Goal: Task Accomplishment & Management: Manage account settings

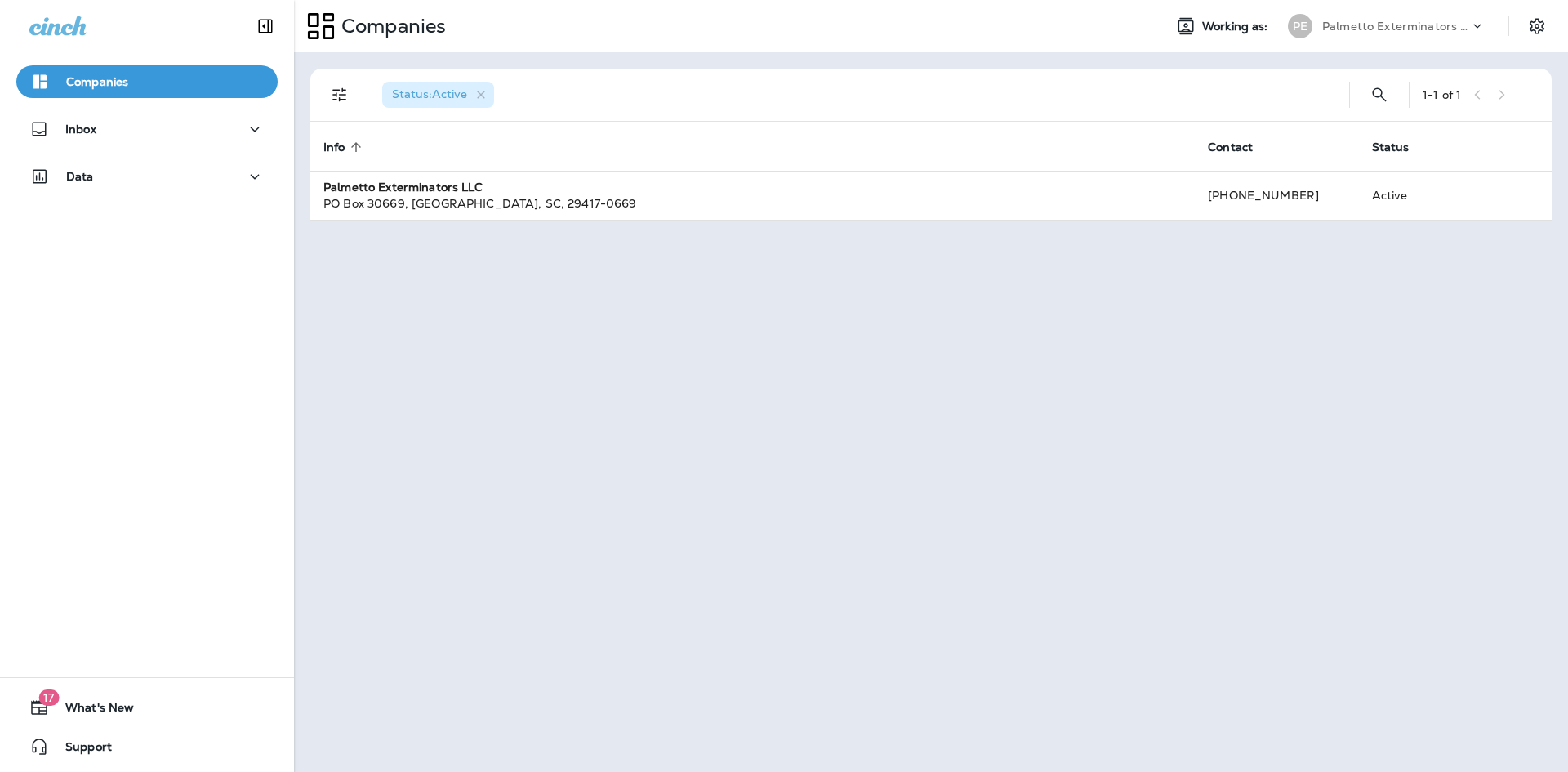
click at [162, 148] on div "Inbox" at bounding box center [147, 133] width 294 height 41
click at [162, 144] on div "Inbox" at bounding box center [147, 133] width 294 height 41
click at [169, 134] on div "Inbox" at bounding box center [146, 129] width 235 height 21
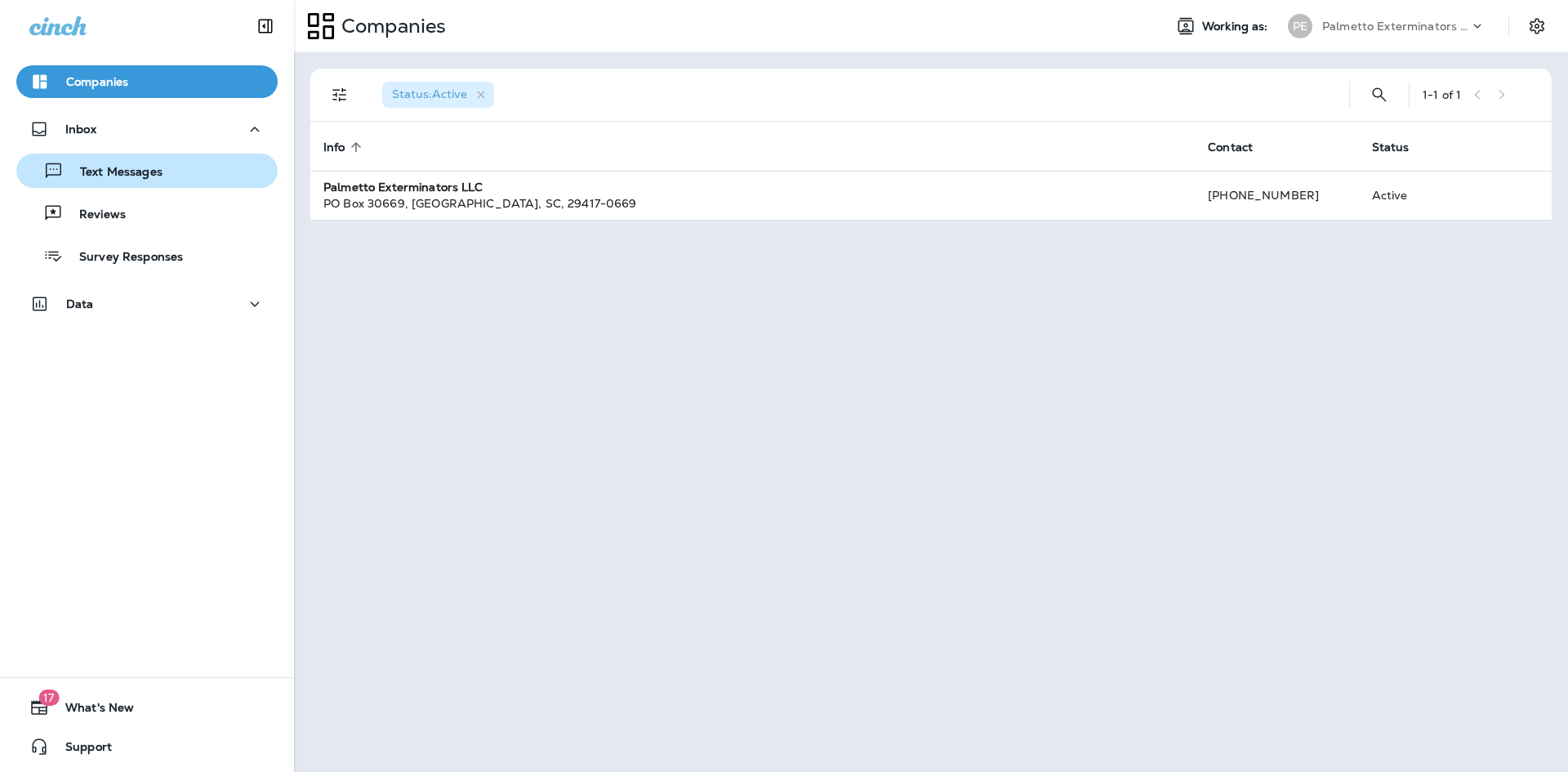
click at [176, 188] on div "Text Messages Reviews Survey Responses" at bounding box center [147, 209] width 262 height 127
click at [176, 182] on div "Text Messages" at bounding box center [147, 170] width 248 height 25
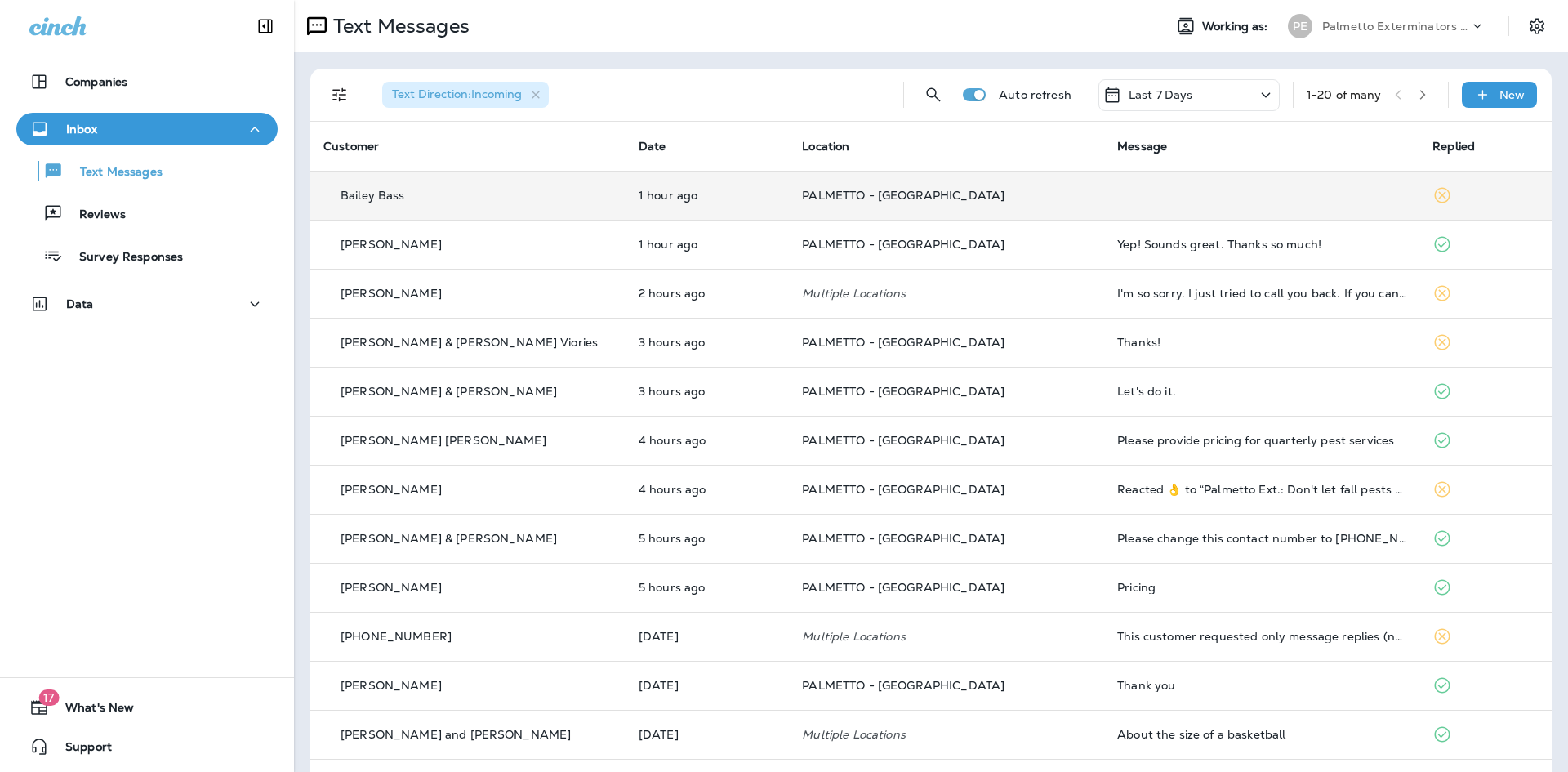
click at [1158, 201] on td at bounding box center [1262, 195] width 315 height 49
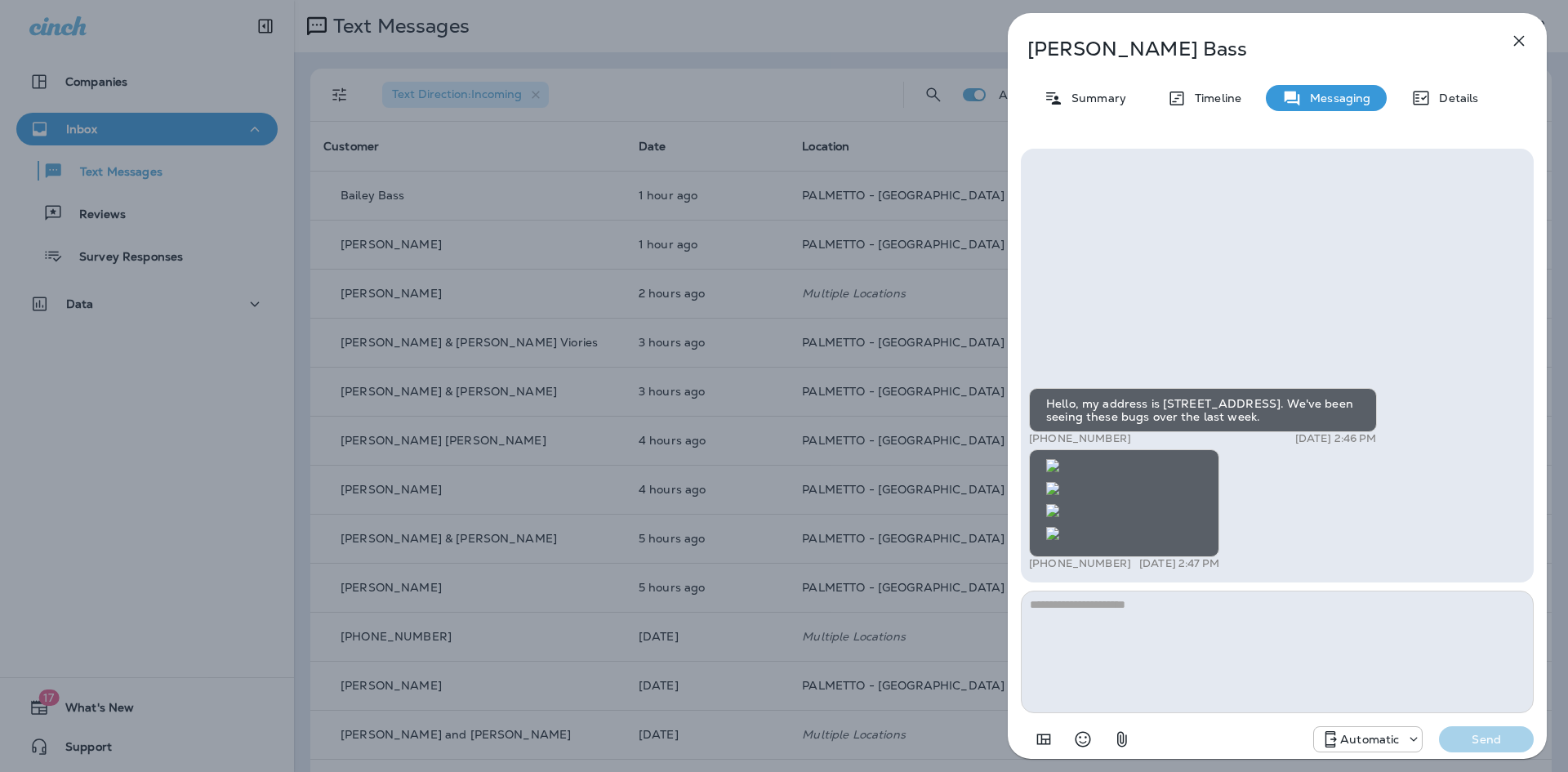
scroll to position [-653, 0]
click at [1524, 33] on icon "button" at bounding box center [1519, 40] width 20 height 20
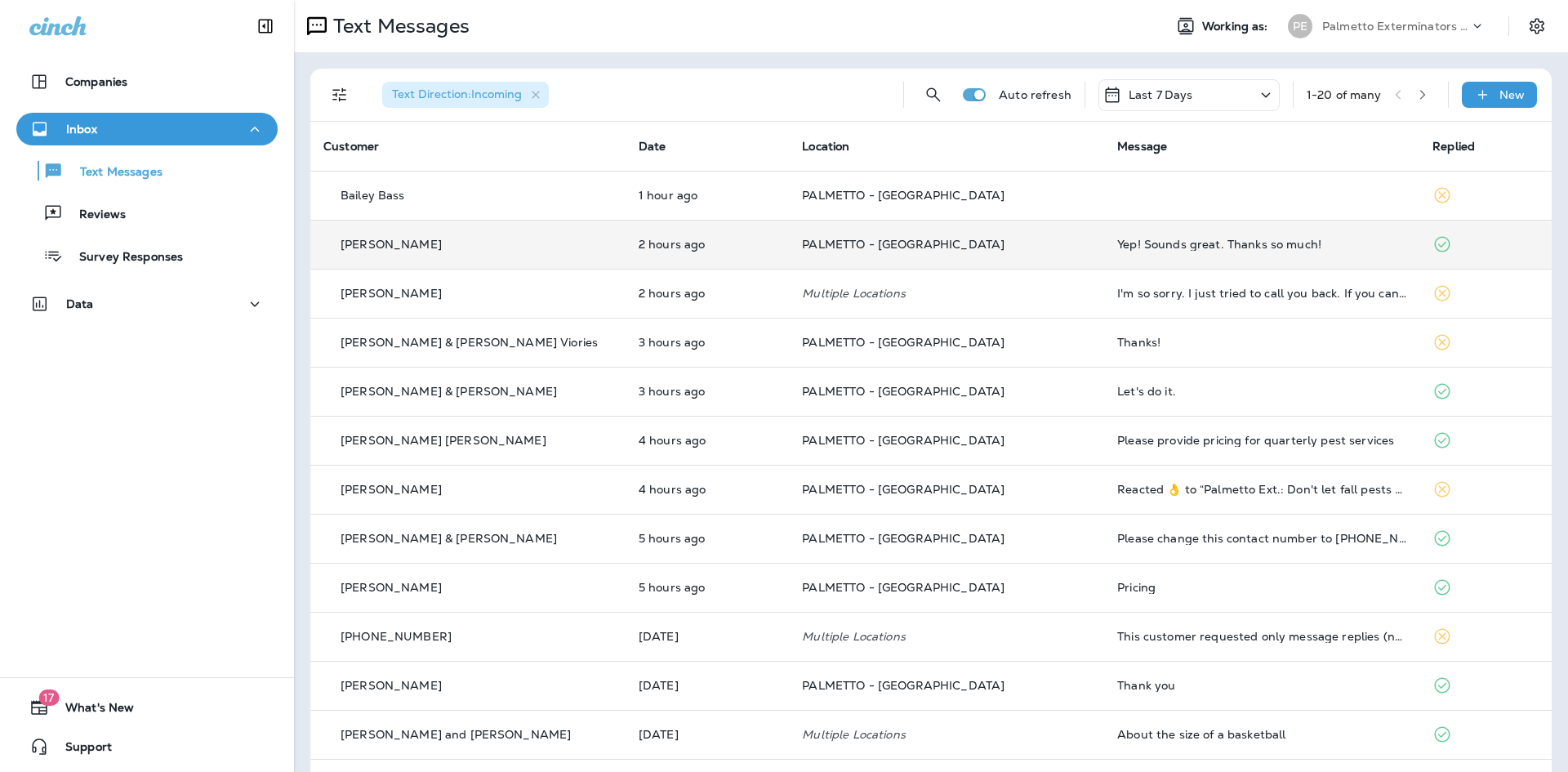
click at [1117, 239] on div "Yep! Sounds great. Thanks so much!" at bounding box center [1262, 244] width 289 height 13
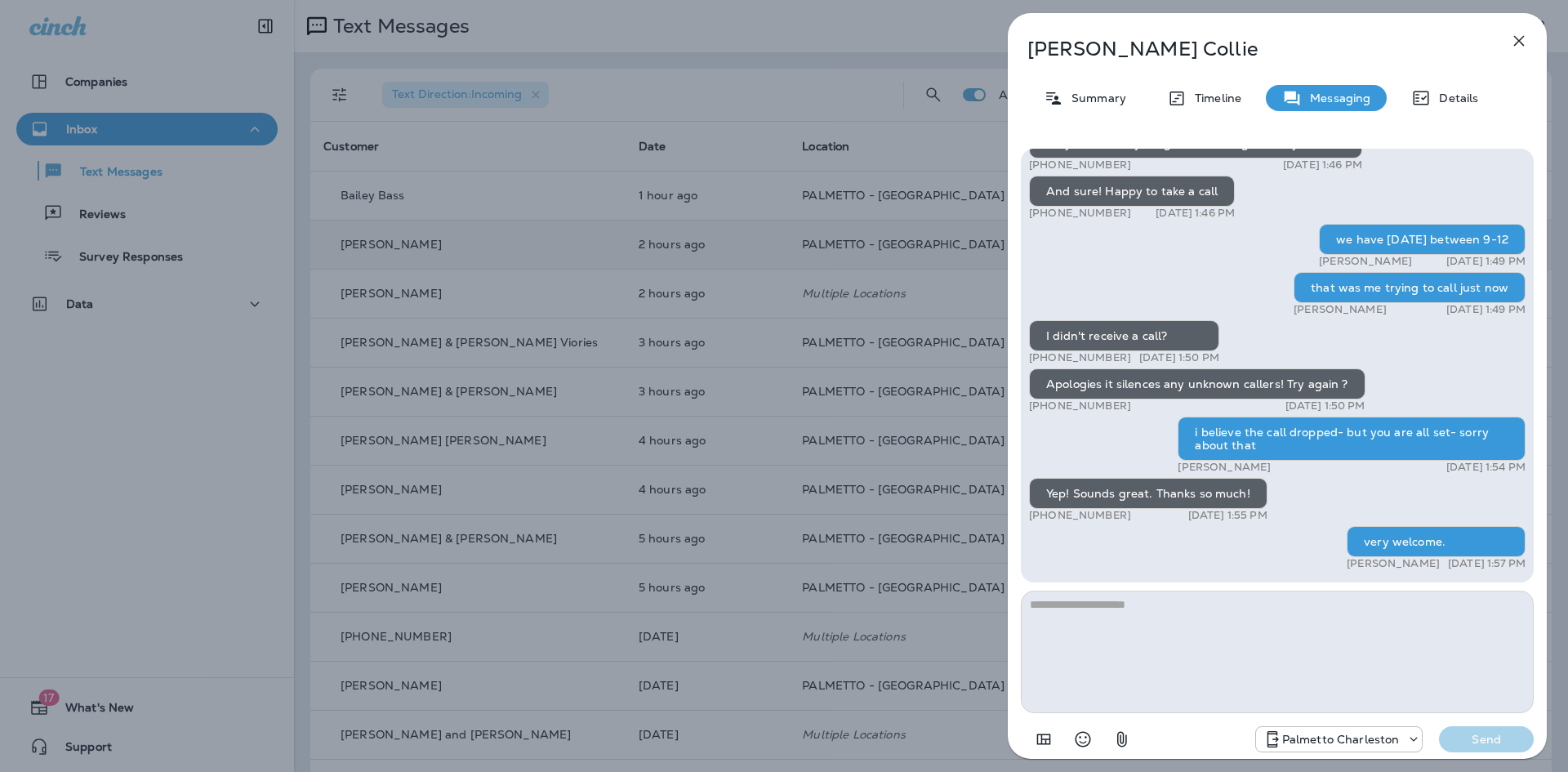
click at [1520, 37] on icon "button" at bounding box center [1519, 40] width 20 height 20
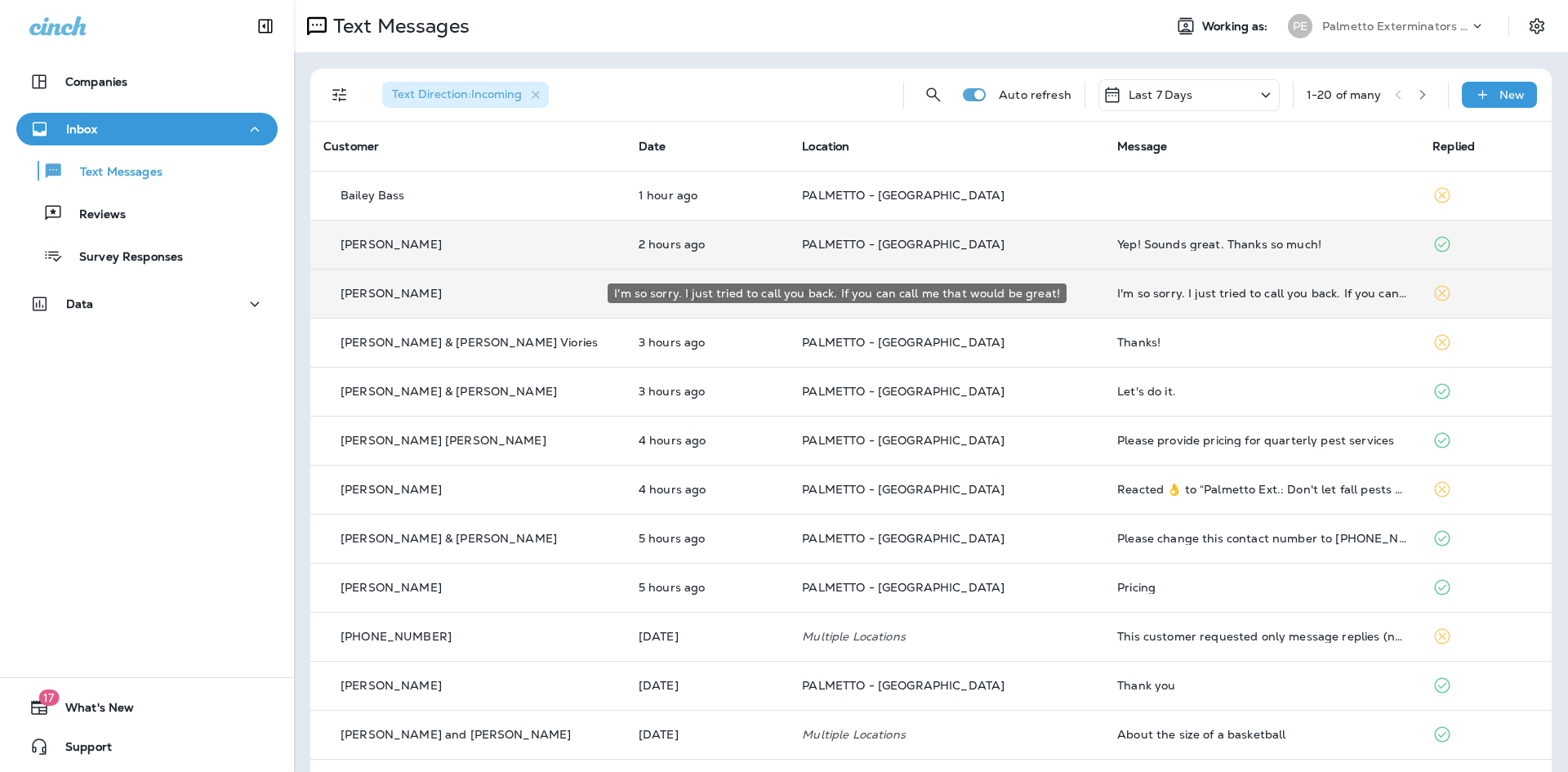
click at [1127, 294] on div "I'm so sorry. I just tried to call you back. If you can call me that would be g…" at bounding box center [1262, 292] width 289 height 13
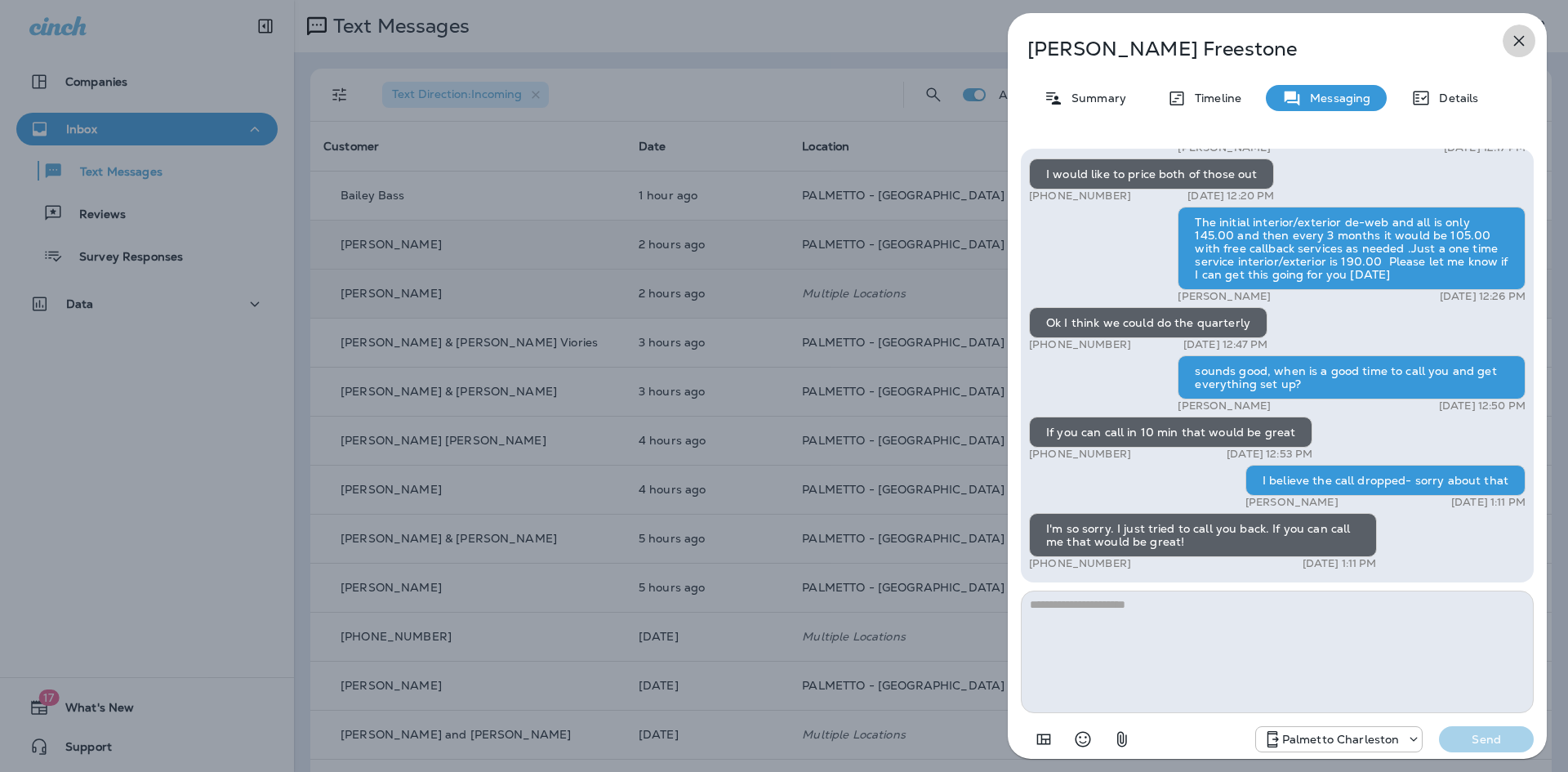
click at [1518, 36] on icon "button" at bounding box center [1519, 40] width 20 height 20
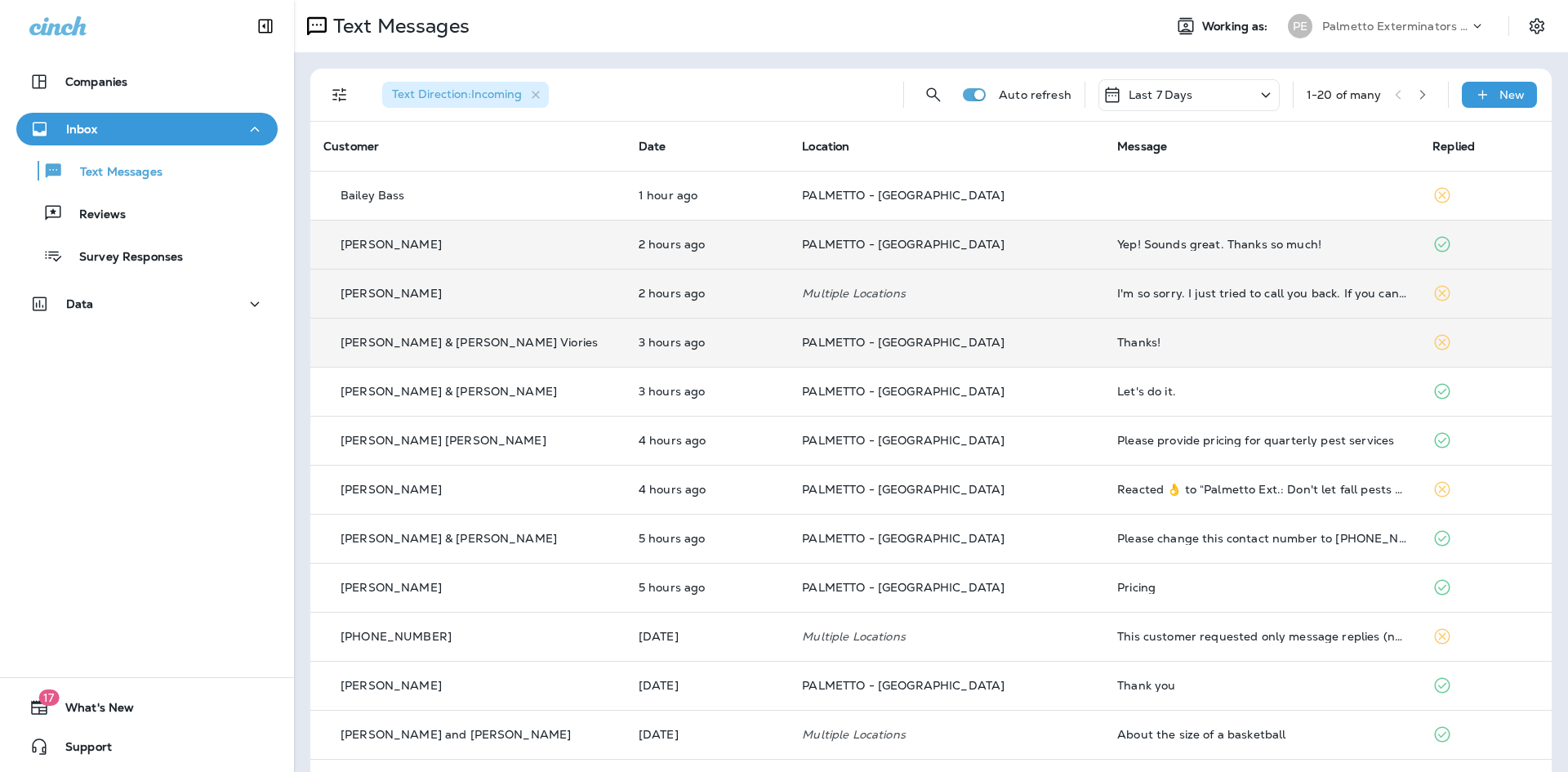
click at [1165, 345] on div "Thanks!" at bounding box center [1262, 342] width 289 height 13
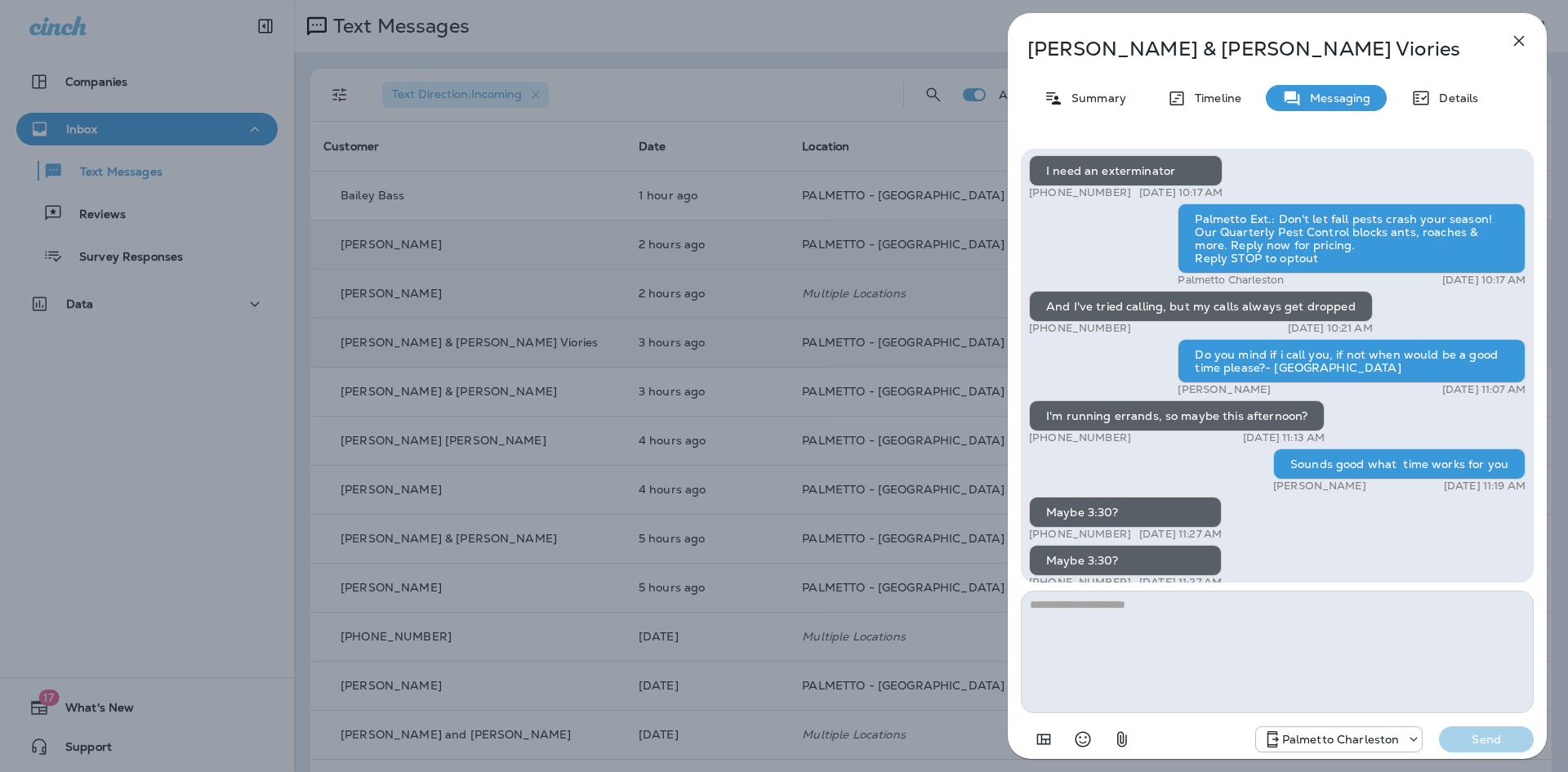
scroll to position [-165, 0]
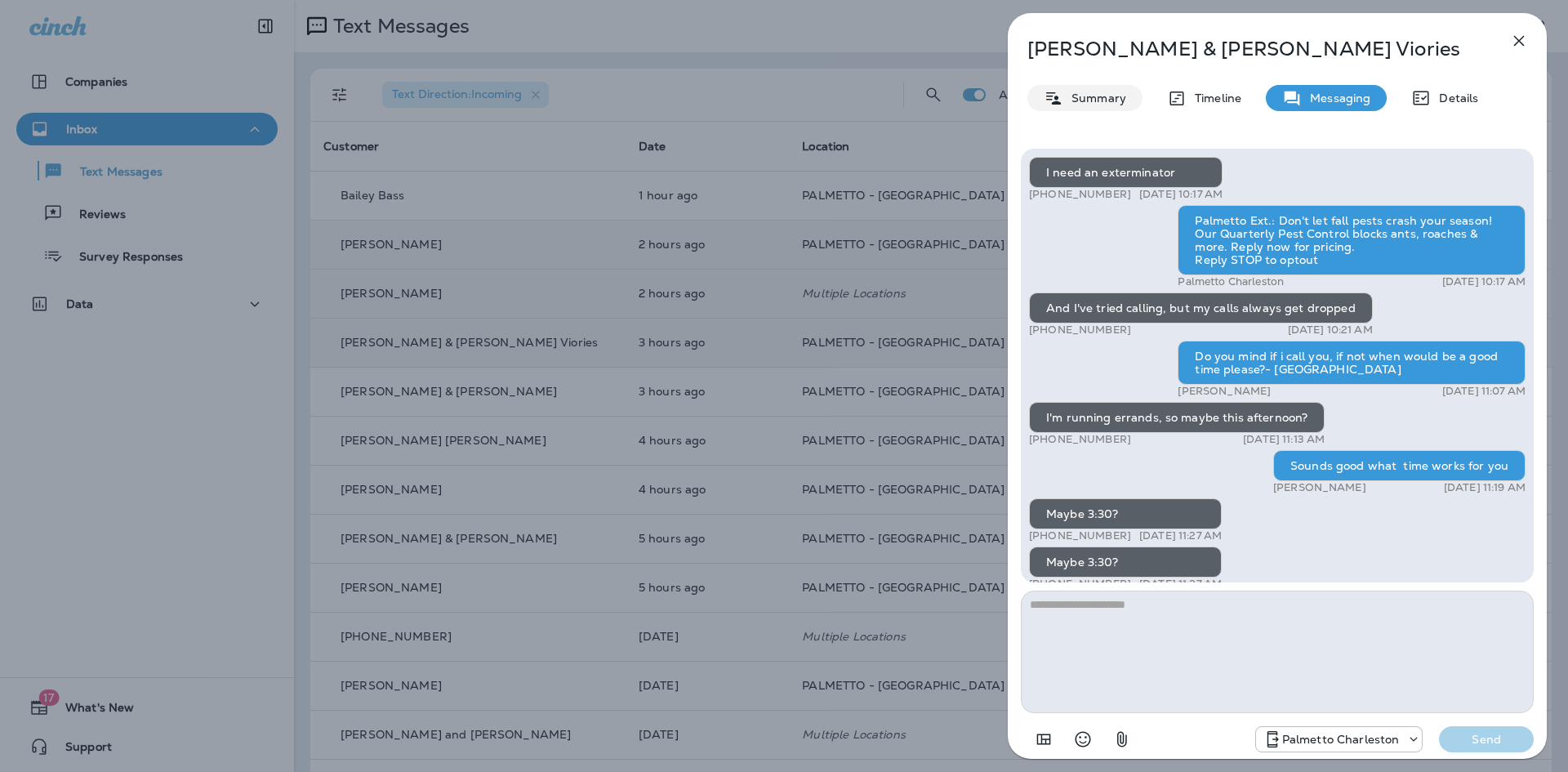
click at [1114, 98] on p "Summary" at bounding box center [1095, 97] width 63 height 13
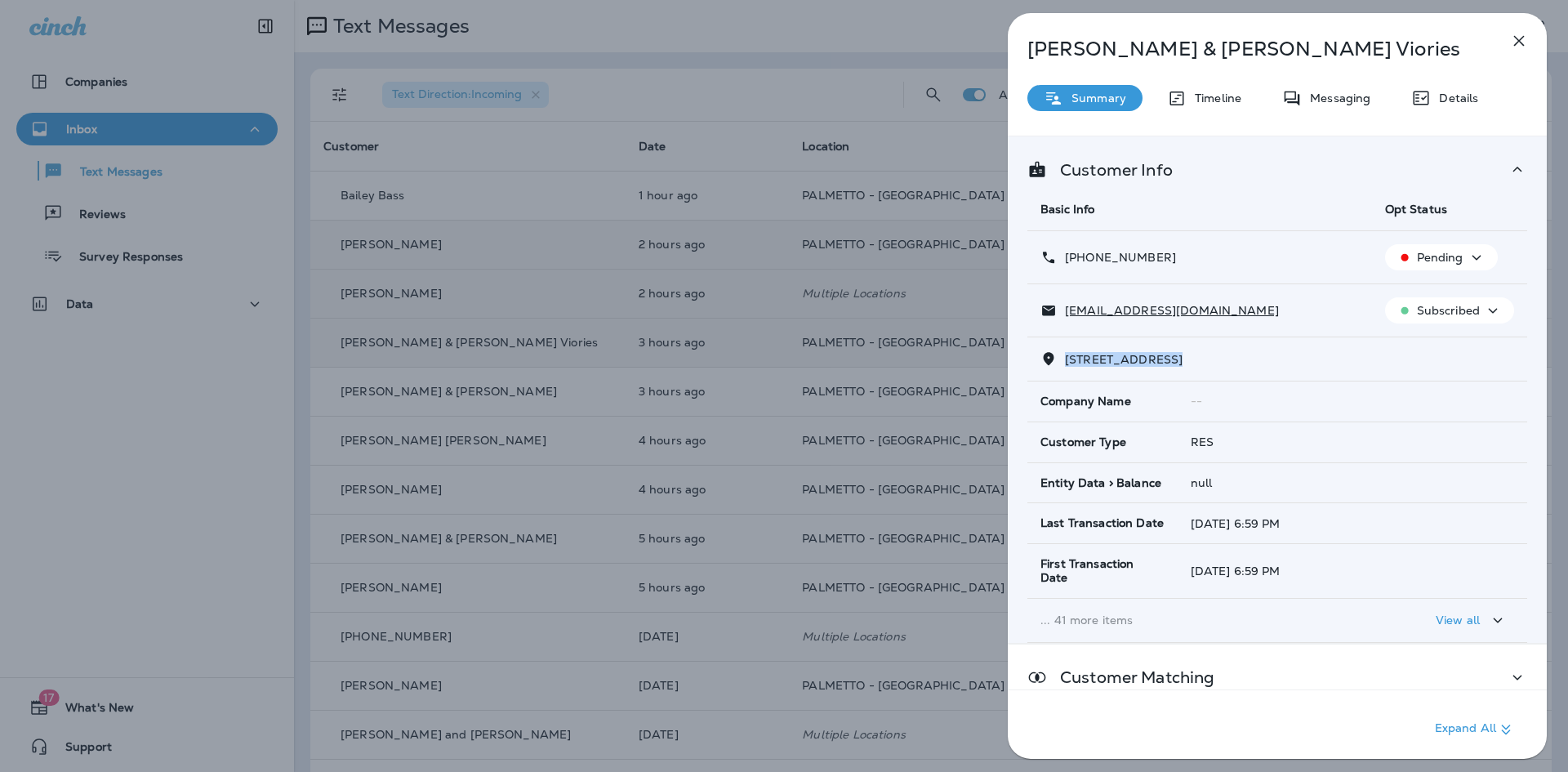
drag, startPoint x: 1158, startPoint y: 358, endPoint x: 1062, endPoint y: 363, distance: 96.1
click at [1062, 363] on p "[STREET_ADDRESS]" at bounding box center [1119, 359] width 126 height 13
copy span "1409 Walking Trl"
click at [1517, 42] on icon "button" at bounding box center [1519, 40] width 20 height 20
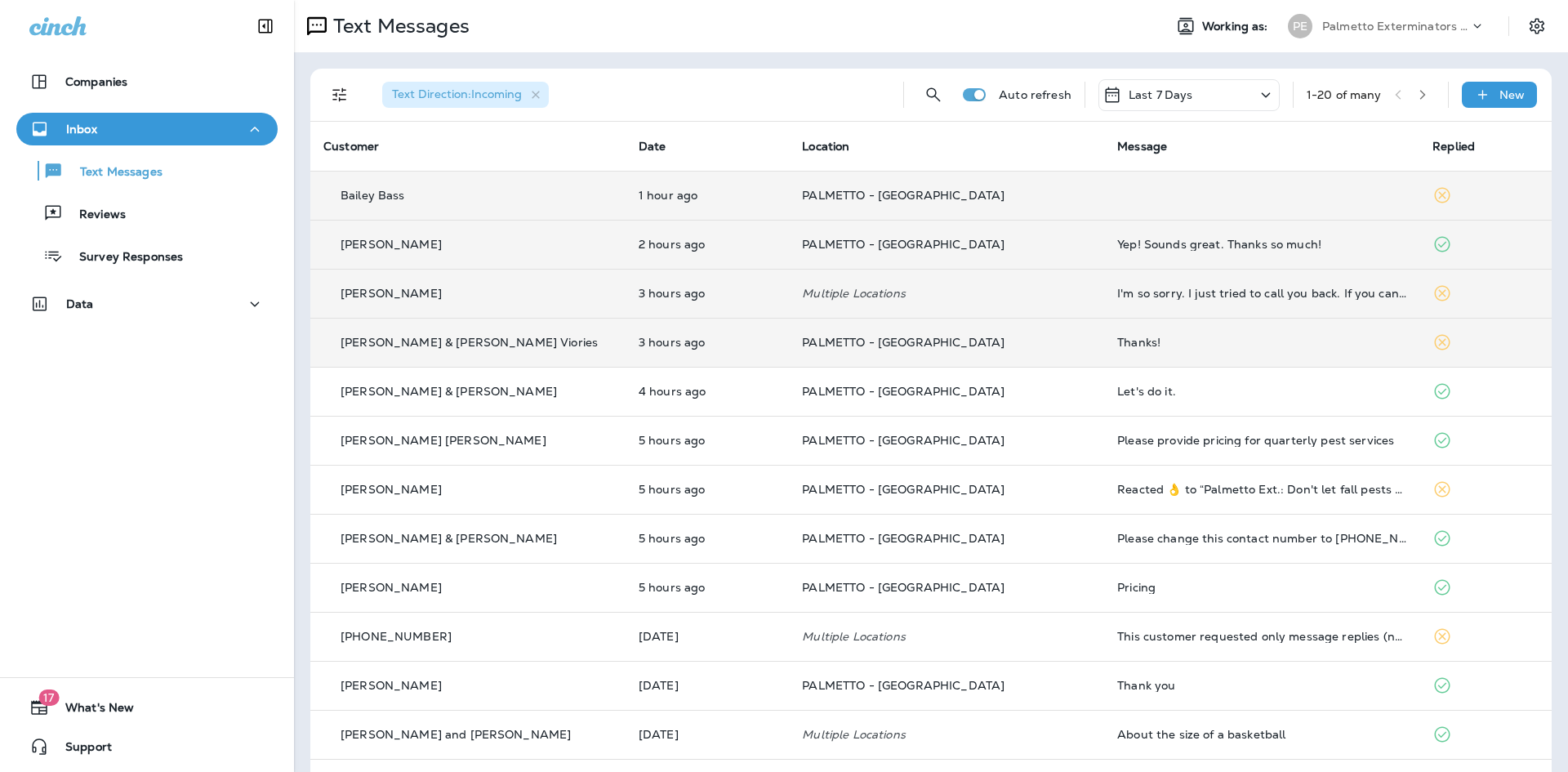
click at [1034, 186] on td "PALMETTO - [GEOGRAPHIC_DATA]" at bounding box center [946, 195] width 315 height 49
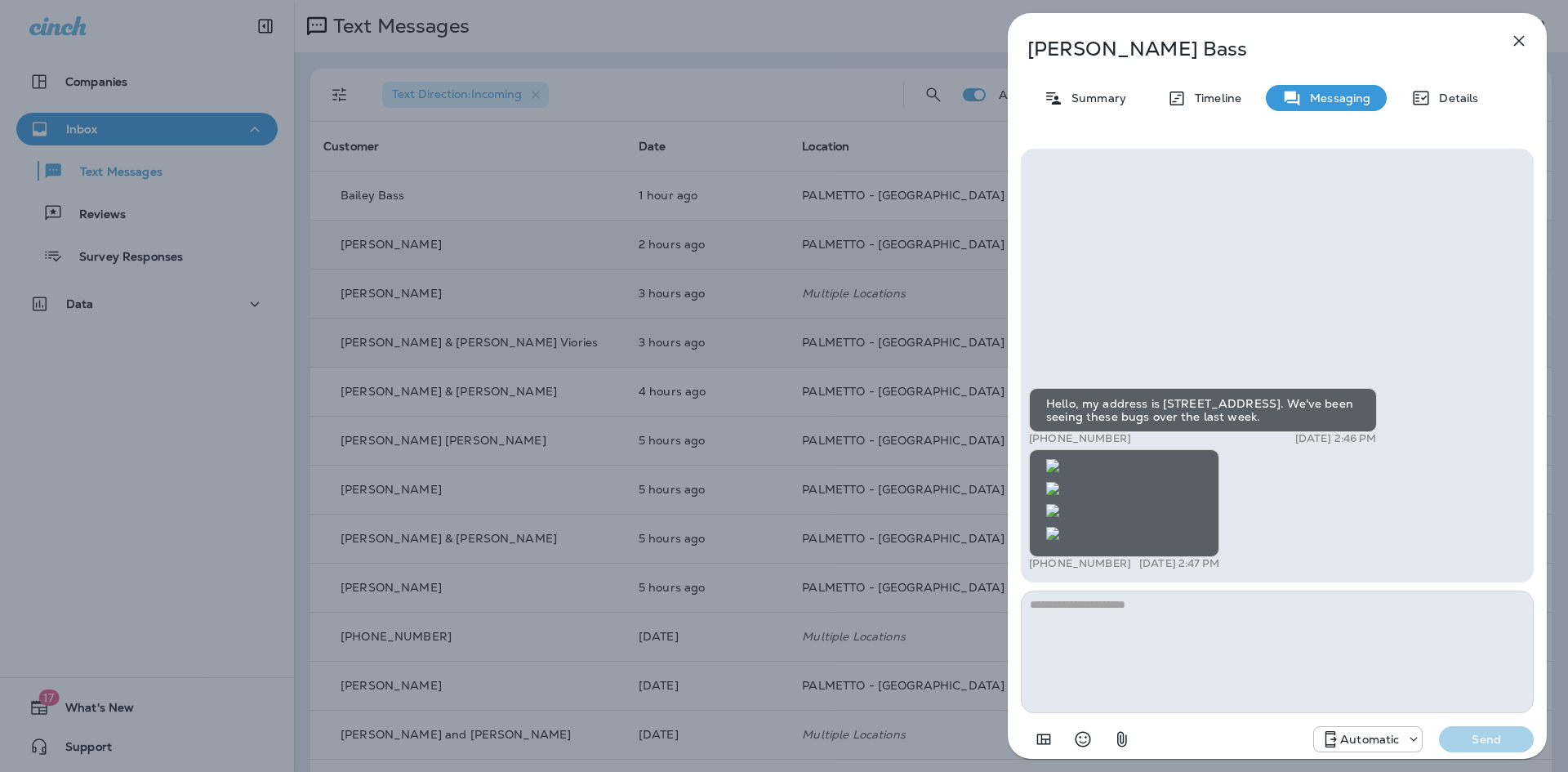
click at [1526, 37] on icon "button" at bounding box center [1519, 40] width 20 height 20
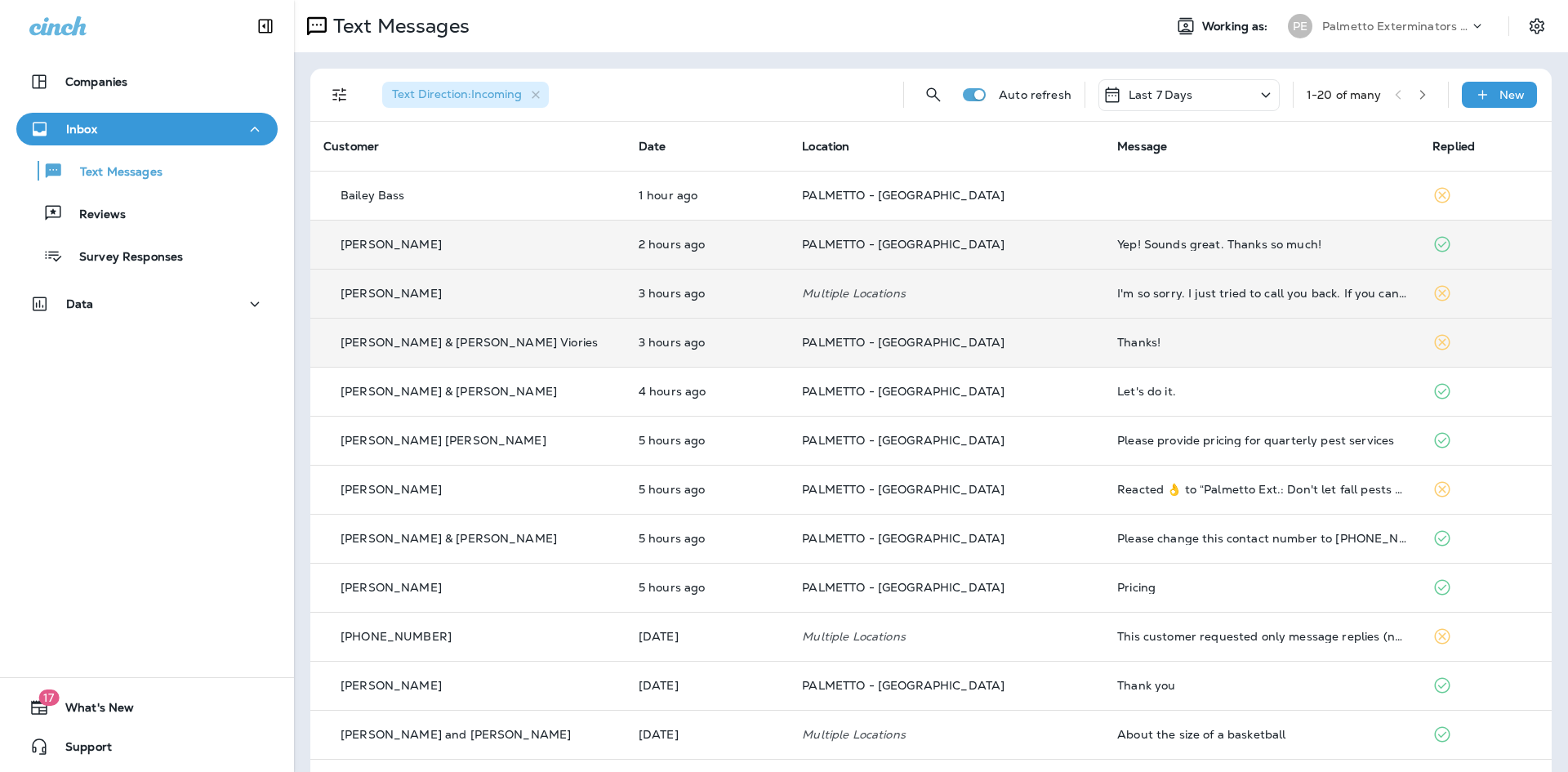
click at [1105, 252] on td "Yep! Sounds great. Thanks so much!" at bounding box center [1262, 244] width 315 height 49
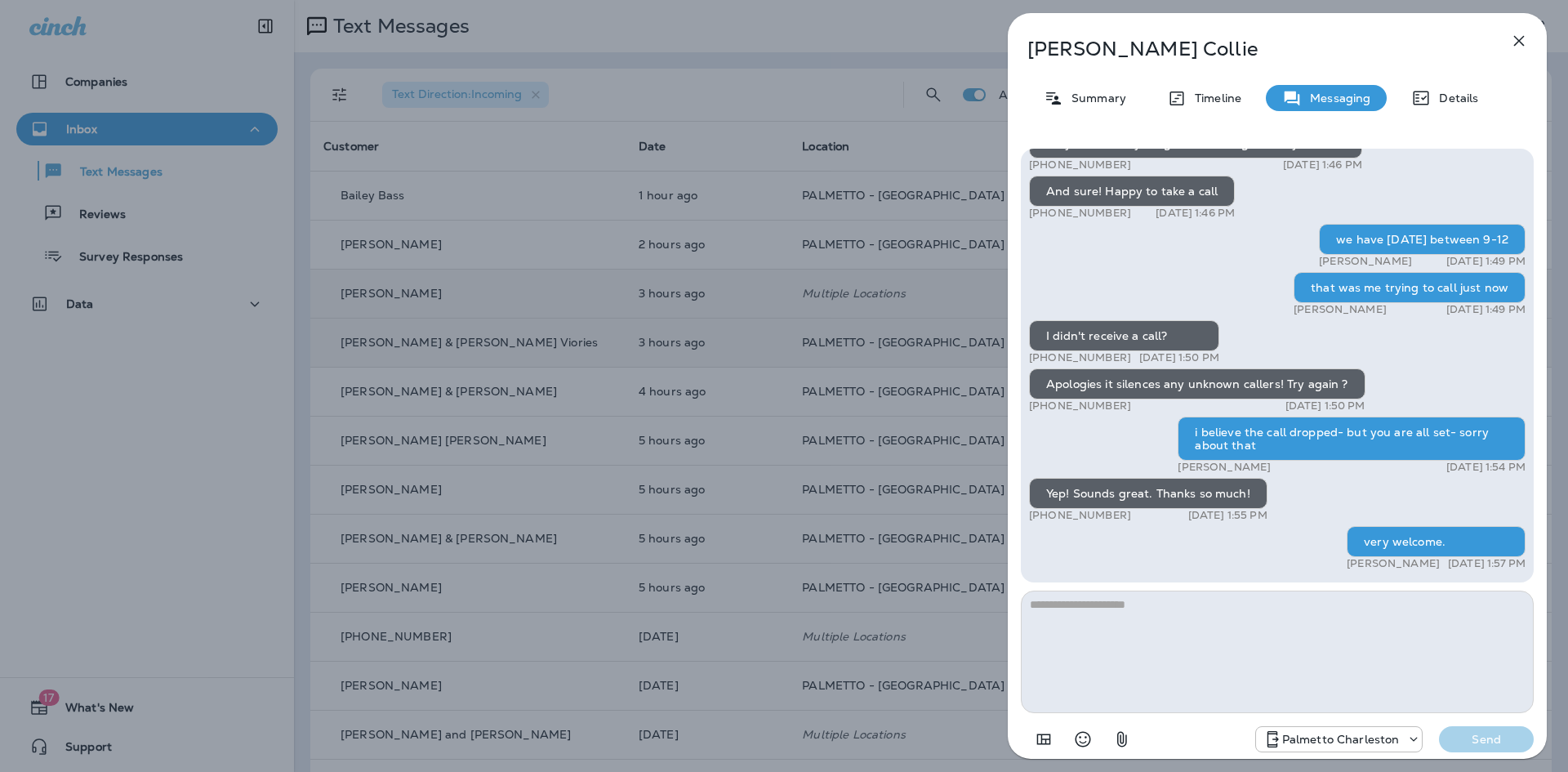
click at [1513, 38] on icon "button" at bounding box center [1519, 40] width 20 height 20
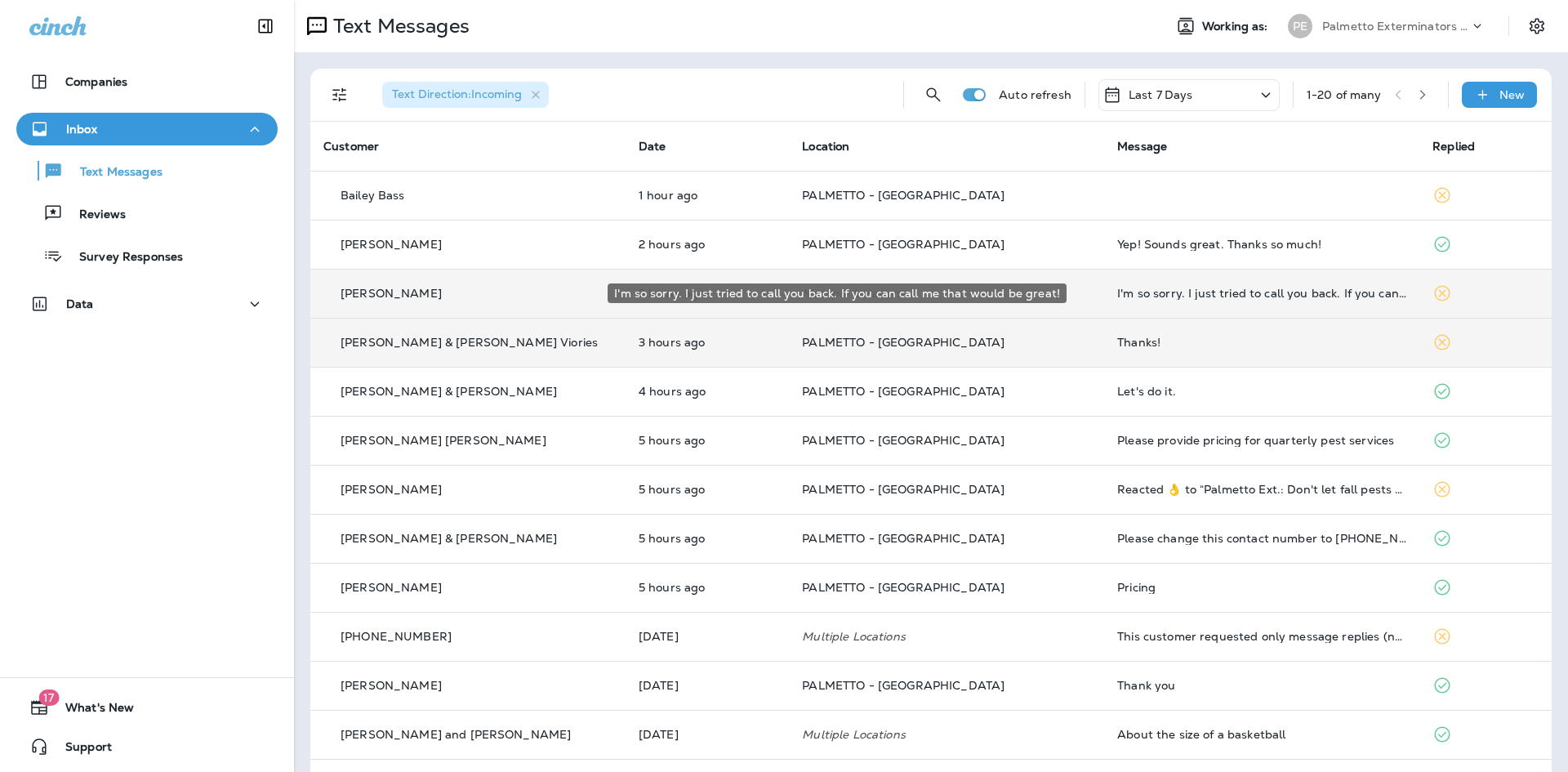
click at [1117, 291] on div "I'm so sorry. I just tried to call you back. If you can call me that would be g…" at bounding box center [1262, 292] width 289 height 13
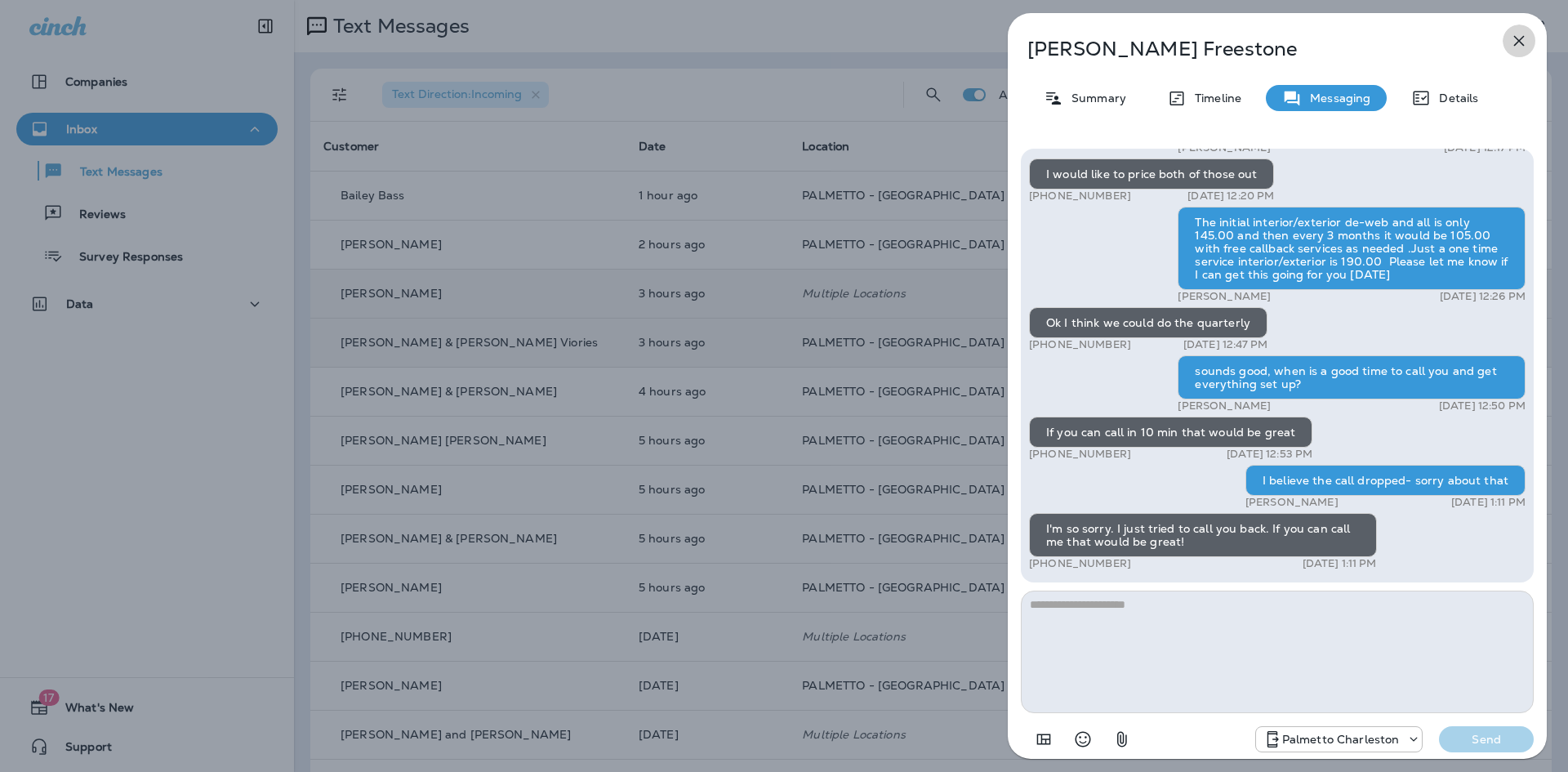
click at [1527, 39] on icon "button" at bounding box center [1519, 40] width 20 height 20
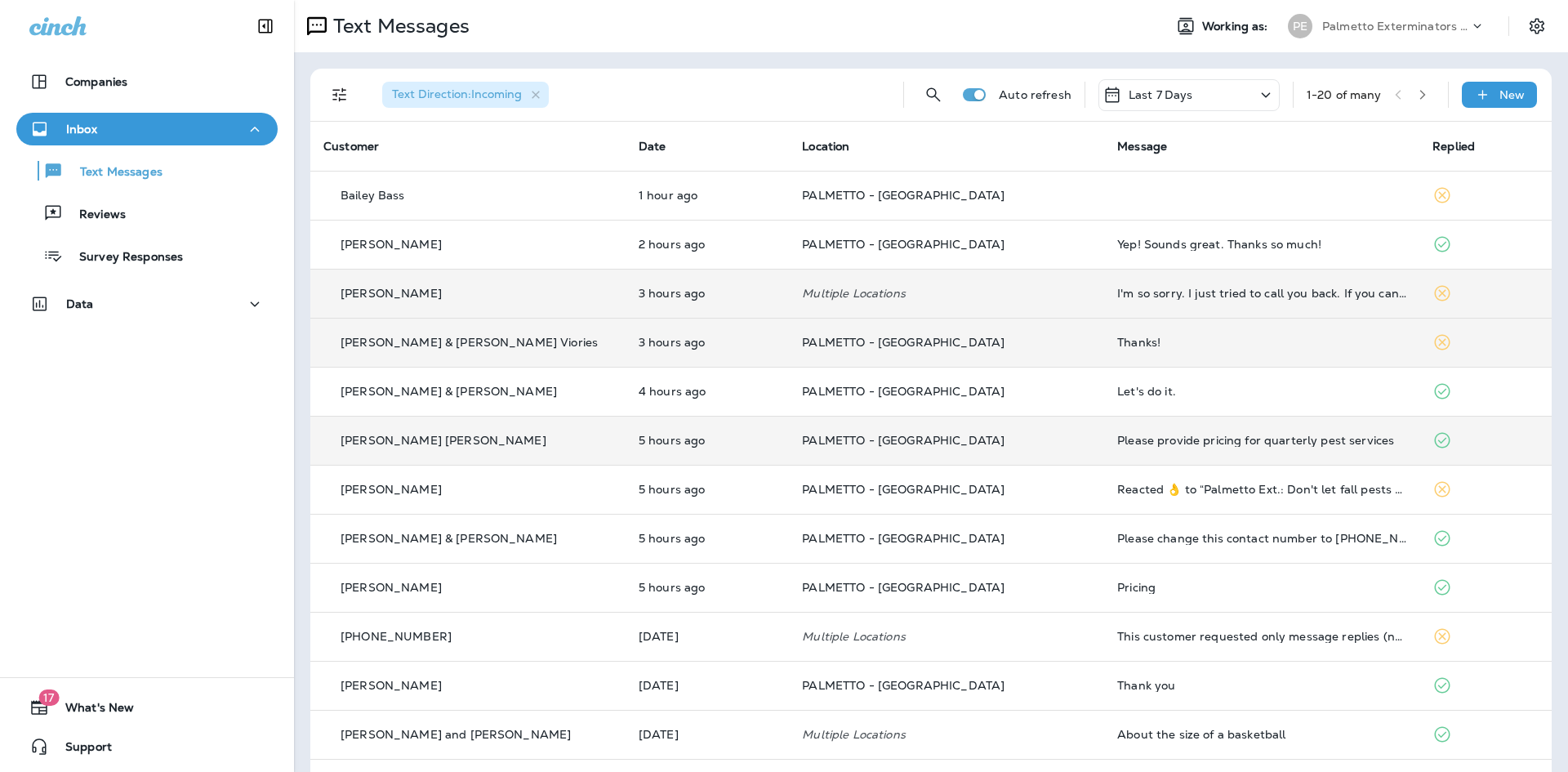
click at [1216, 446] on div "Please provide pricing for quarterly pest services" at bounding box center [1262, 439] width 289 height 13
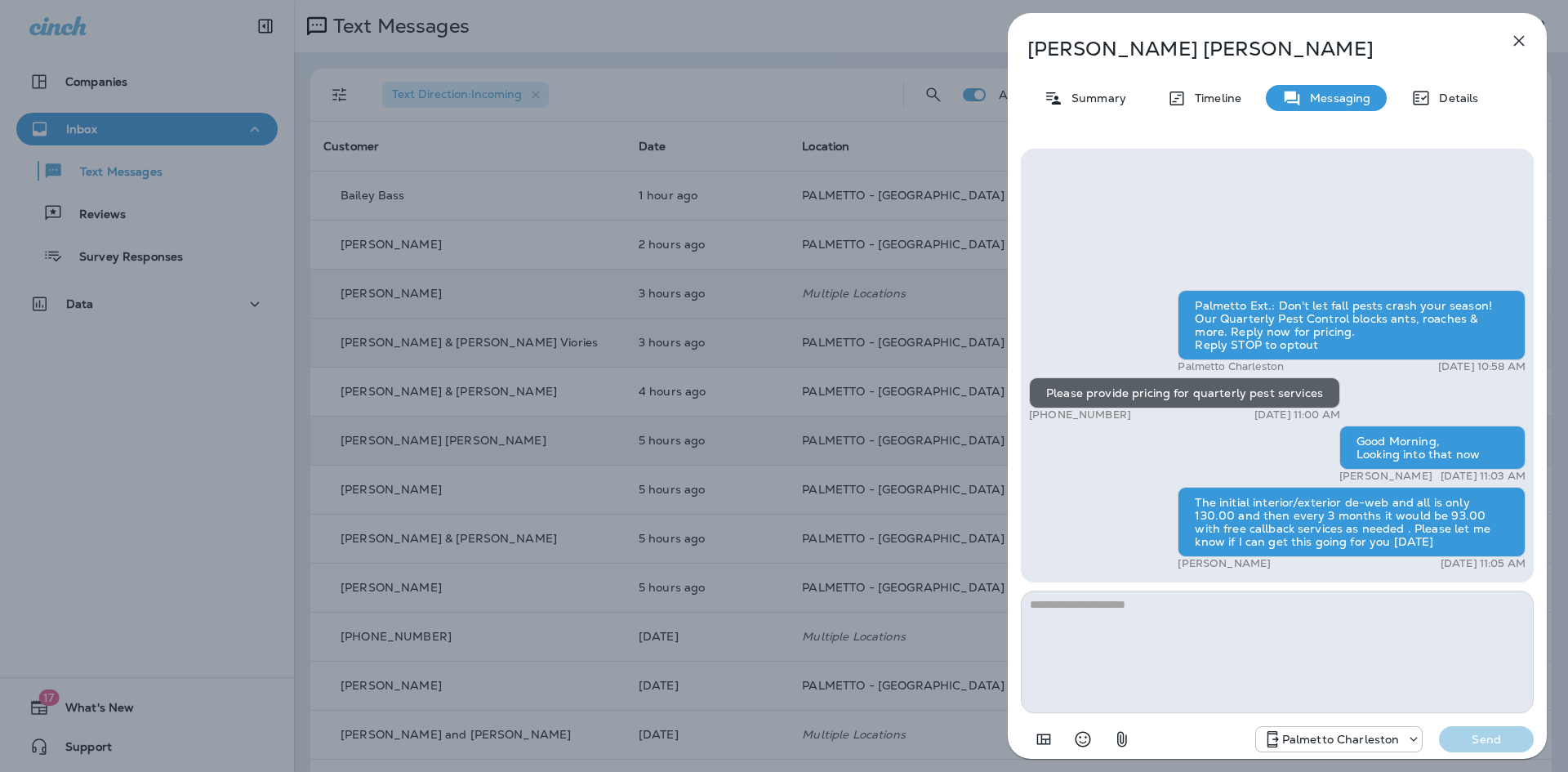
click at [1518, 42] on icon "button" at bounding box center [1519, 41] width 10 height 10
